Goal: Check status: Check status

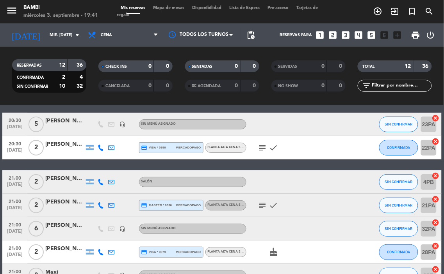
scroll to position [43, 0]
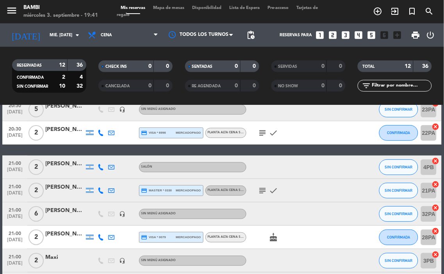
click at [263, 134] on icon "subject" at bounding box center [262, 132] width 9 height 9
click at [263, 188] on icon "subject" at bounding box center [262, 190] width 9 height 9
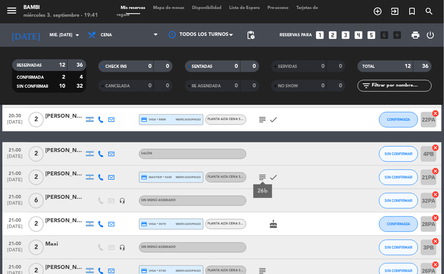
scroll to position [0, 0]
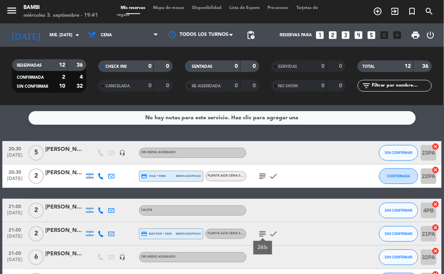
click at [263, 172] on icon "subject" at bounding box center [262, 176] width 9 height 9
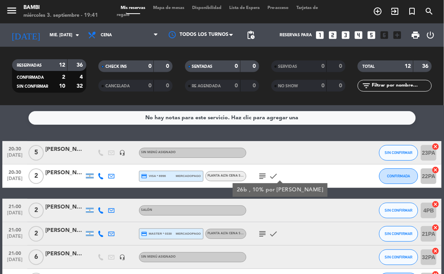
click at [265, 229] on icon "subject" at bounding box center [262, 233] width 9 height 9
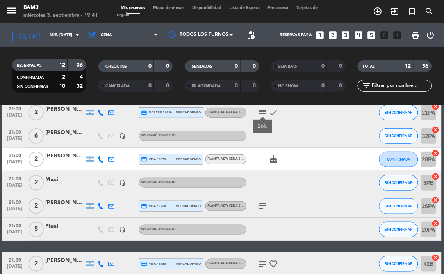
scroll to position [173, 0]
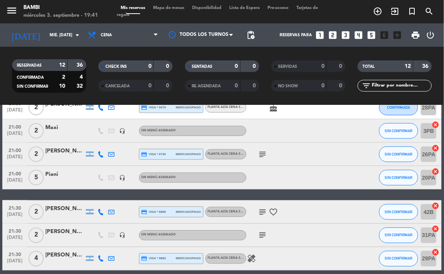
click at [265, 151] on icon "subject" at bounding box center [262, 154] width 9 height 9
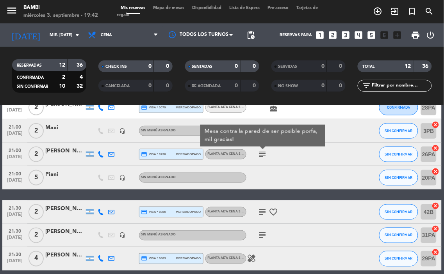
click at [265, 151] on icon "subject" at bounding box center [262, 154] width 9 height 9
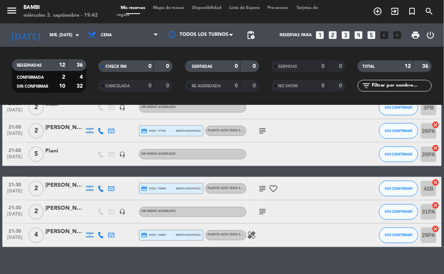
scroll to position [208, 0]
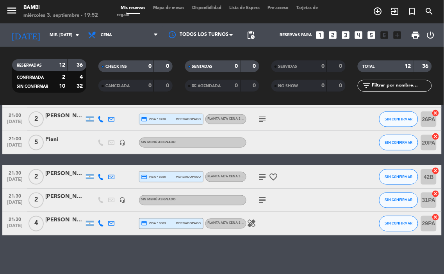
click at [264, 174] on icon "subject" at bounding box center [262, 176] width 9 height 9
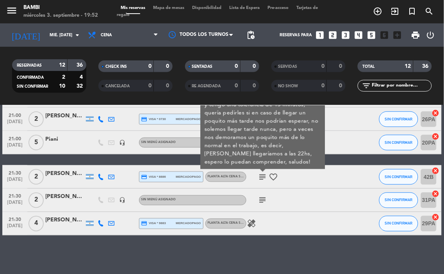
click at [262, 192] on div "subject" at bounding box center [279, 200] width 66 height 23
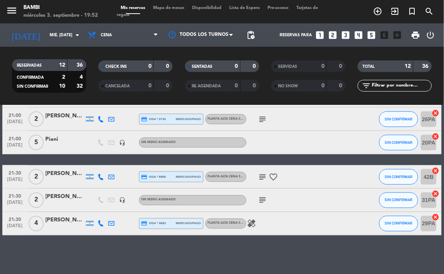
click at [271, 197] on div "subject" at bounding box center [279, 200] width 66 height 23
click at [258, 198] on icon "subject" at bounding box center [262, 200] width 9 height 9
click at [272, 204] on div "subject show" at bounding box center [279, 200] width 66 height 23
